Goal: Obtain resource: Download file/media

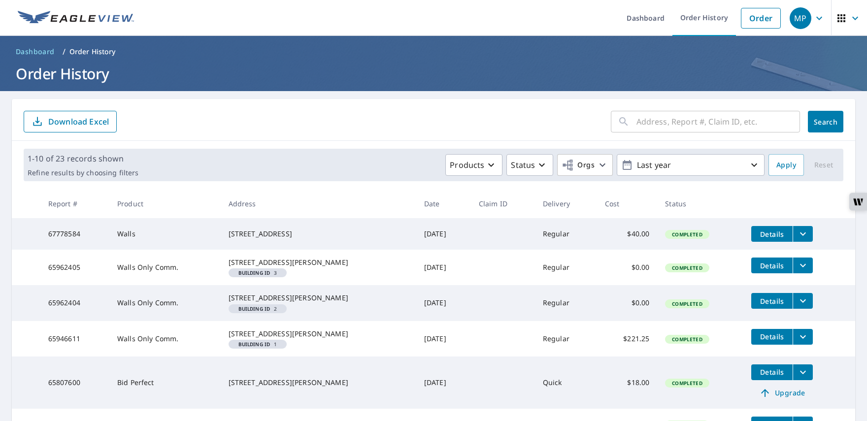
click at [797, 235] on icon "filesDropdownBtn-67778584" at bounding box center [803, 234] width 12 height 12
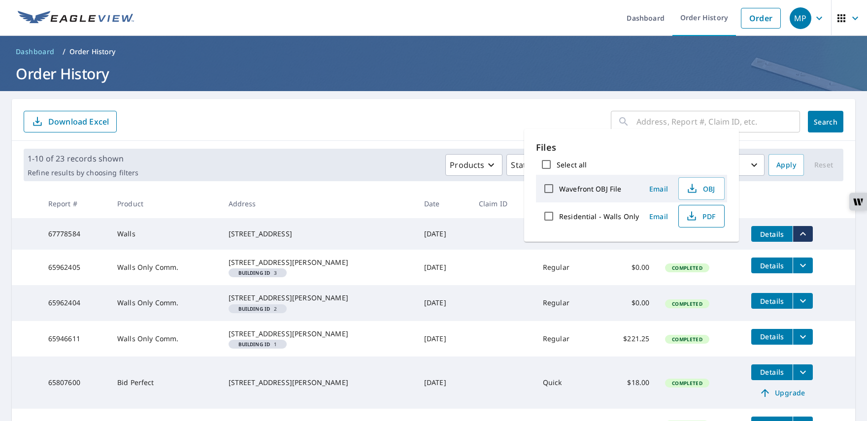
click at [689, 218] on icon "button" at bounding box center [691, 214] width 4 height 6
